Goal: Task Accomplishment & Management: Use online tool/utility

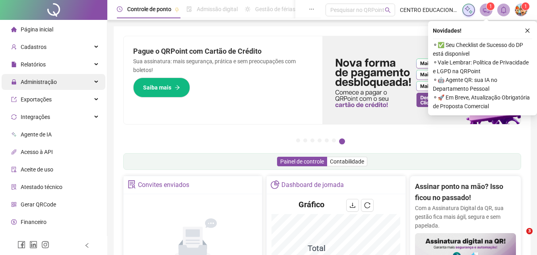
click at [35, 81] on span "Administração" at bounding box center [39, 82] width 36 height 6
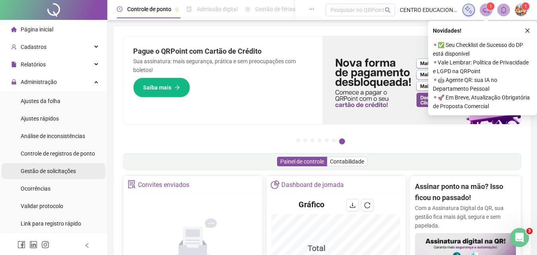
click at [46, 171] on span "Gestão de solicitações" at bounding box center [48, 171] width 55 height 6
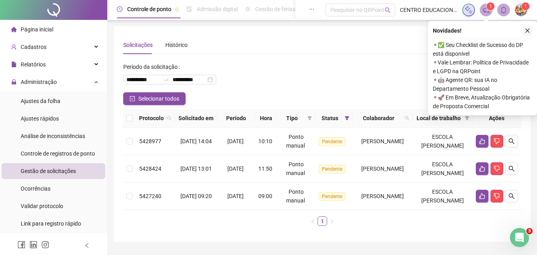
click at [529, 31] on icon "close" at bounding box center [528, 31] width 4 height 4
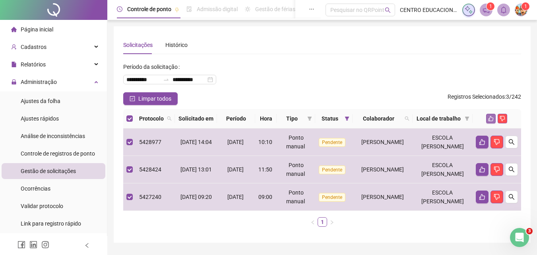
click at [489, 121] on icon "like" at bounding box center [492, 119] width 6 height 6
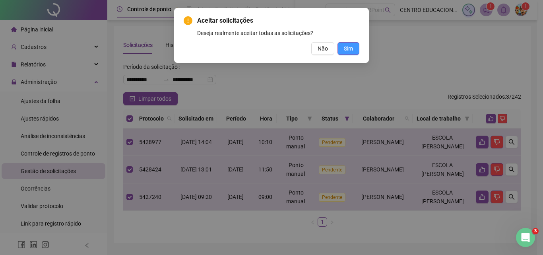
click at [349, 49] on span "Sim" at bounding box center [348, 48] width 9 height 9
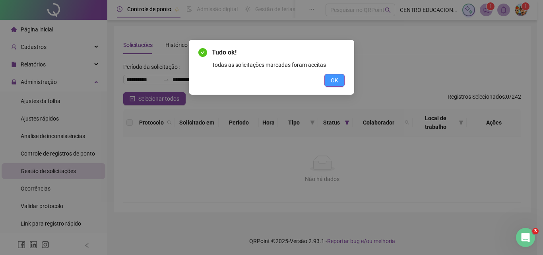
click at [335, 81] on span "OK" at bounding box center [335, 80] width 8 height 9
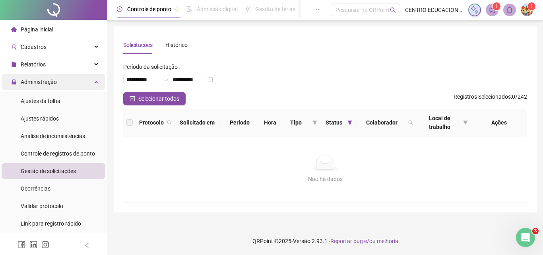
click at [32, 84] on span "Administração" at bounding box center [39, 82] width 36 height 6
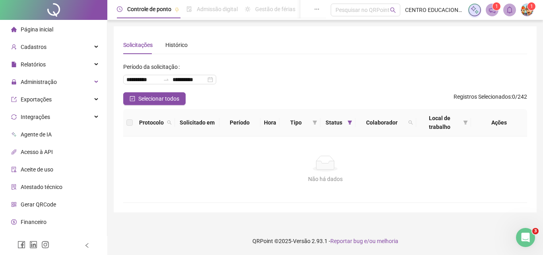
click at [204, 166] on div "Não há dados" at bounding box center [325, 164] width 385 height 16
